Goal: Information Seeking & Learning: Learn about a topic

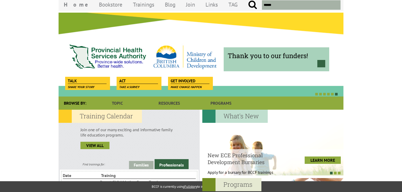
scroll to position [26, 0]
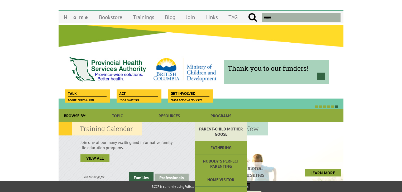
click at [219, 132] on link "Parent-Child Mother Goose" at bounding box center [221, 132] width 52 height 19
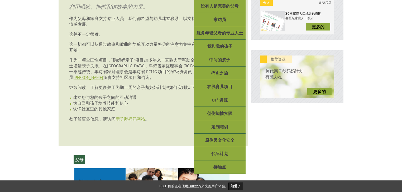
scroll to position [184, 0]
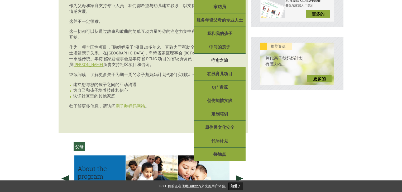
click at [218, 60] on font "疗愈之旅" at bounding box center [219, 60] width 17 height 5
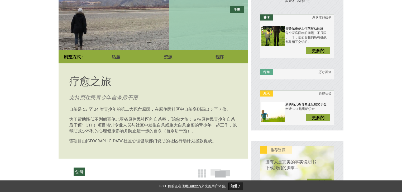
scroll to position [76, 0]
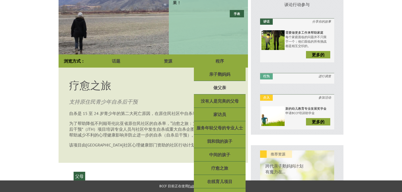
click at [219, 85] on font "做父亲" at bounding box center [219, 87] width 13 height 5
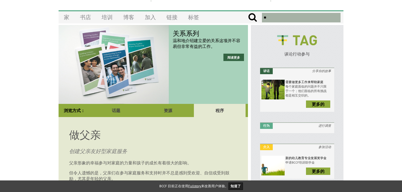
scroll to position [26, 0]
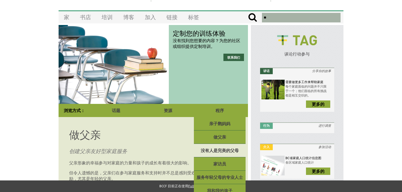
click at [220, 150] on font "没有人是完美的父母" at bounding box center [220, 150] width 38 height 5
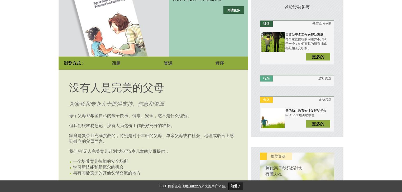
scroll to position [83, 0]
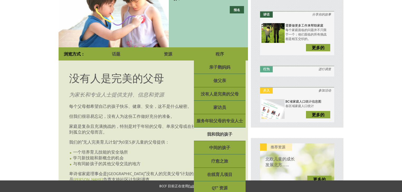
click at [227, 134] on font "我和我的孩子" at bounding box center [219, 134] width 25 height 5
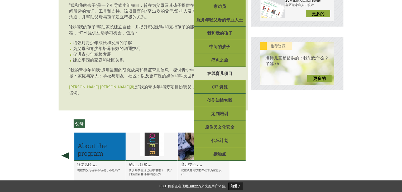
scroll to position [184, 0]
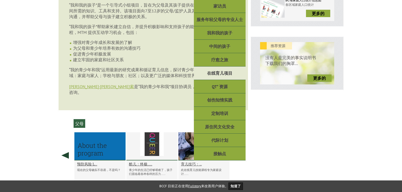
click at [216, 74] on font "在线育儿项目" at bounding box center [219, 73] width 25 height 5
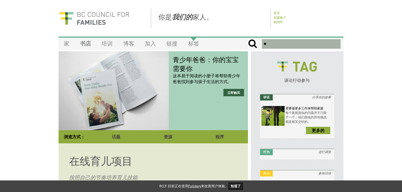
click at [196, 46] on font "标签" at bounding box center [193, 43] width 11 height 7
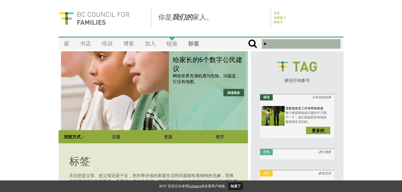
click at [169, 46] on font "链接" at bounding box center [171, 43] width 11 height 7
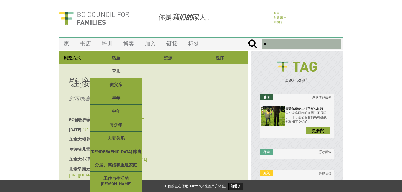
click at [115, 71] on font "育儿" at bounding box center [116, 71] width 8 height 5
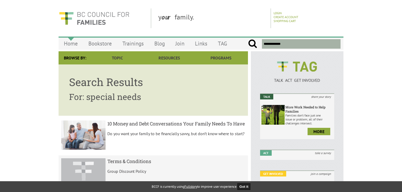
click at [70, 41] on link "Home" at bounding box center [71, 43] width 25 height 12
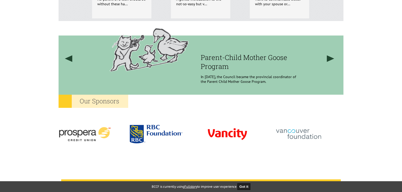
scroll to position [422, 0]
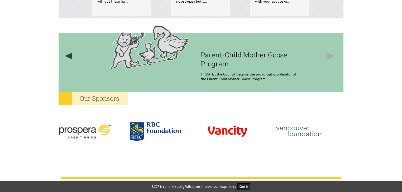
click at [327, 55] on link at bounding box center [330, 55] width 20 height 75
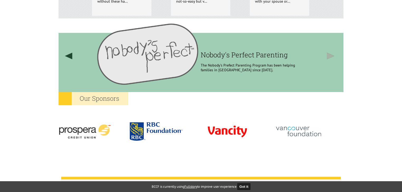
click at [327, 55] on link at bounding box center [330, 55] width 20 height 75
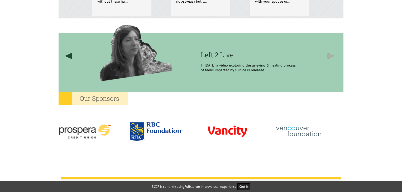
click at [327, 55] on link at bounding box center [330, 55] width 20 height 75
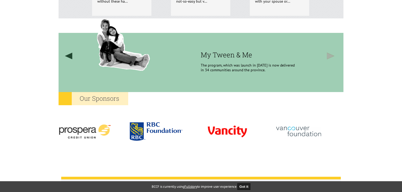
click at [327, 55] on link at bounding box center [330, 55] width 20 height 75
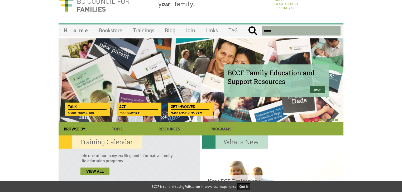
scroll to position [0, 0]
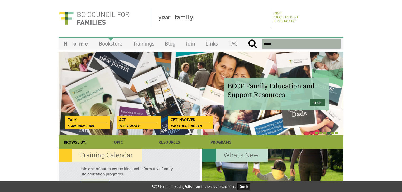
click at [97, 43] on link "Bookstore" at bounding box center [111, 43] width 34 height 12
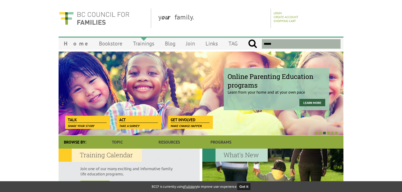
click at [134, 42] on link "Trainings" at bounding box center [144, 43] width 32 height 12
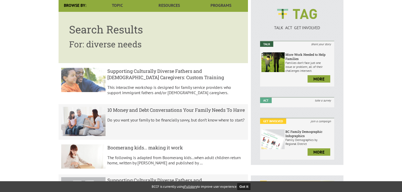
scroll to position [79, 0]
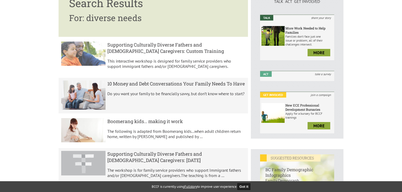
click at [134, 47] on h5 "Supporting Culturally Diverse Fathers and [DEMOGRAPHIC_DATA] Caregivers: Custom…" at bounding box center [176, 48] width 138 height 13
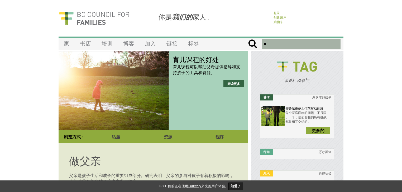
click at [280, 43] on input "text" at bounding box center [301, 43] width 79 height 9
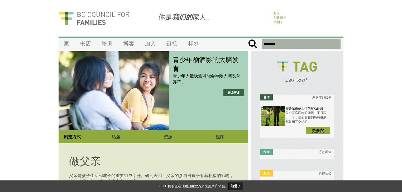
click at [250, 44] on input "submit" at bounding box center [252, 43] width 9 height 9
type input "**********"
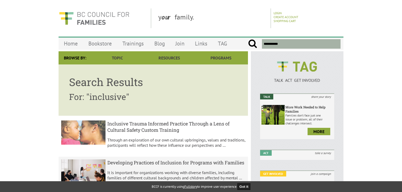
click at [163, 126] on h5 "Inclusive Trauma Informed Practice Through a Lens of Cultural Safety Custom Tra…" at bounding box center [176, 127] width 138 height 13
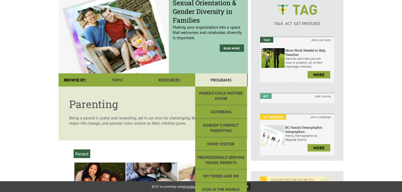
scroll to position [53, 0]
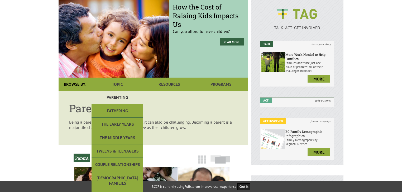
click at [119, 96] on link "Parenting" at bounding box center [117, 97] width 52 height 13
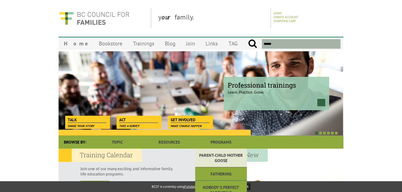
click at [216, 159] on link "Parent-Child Mother Goose" at bounding box center [221, 158] width 52 height 19
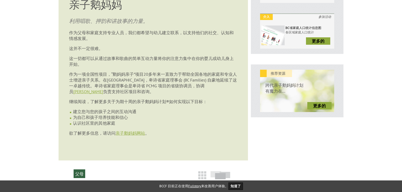
scroll to position [158, 0]
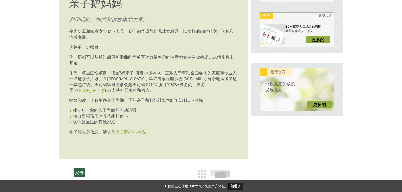
click at [131, 135] on font "亲子鹅妈妈网站" at bounding box center [130, 131] width 30 height 5
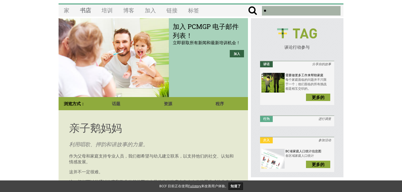
scroll to position [0, 0]
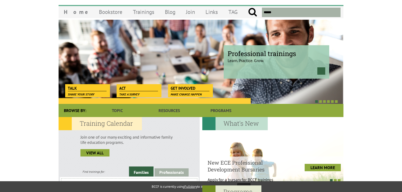
scroll to position [79, 0]
